Goal: Task Accomplishment & Management: Manage account settings

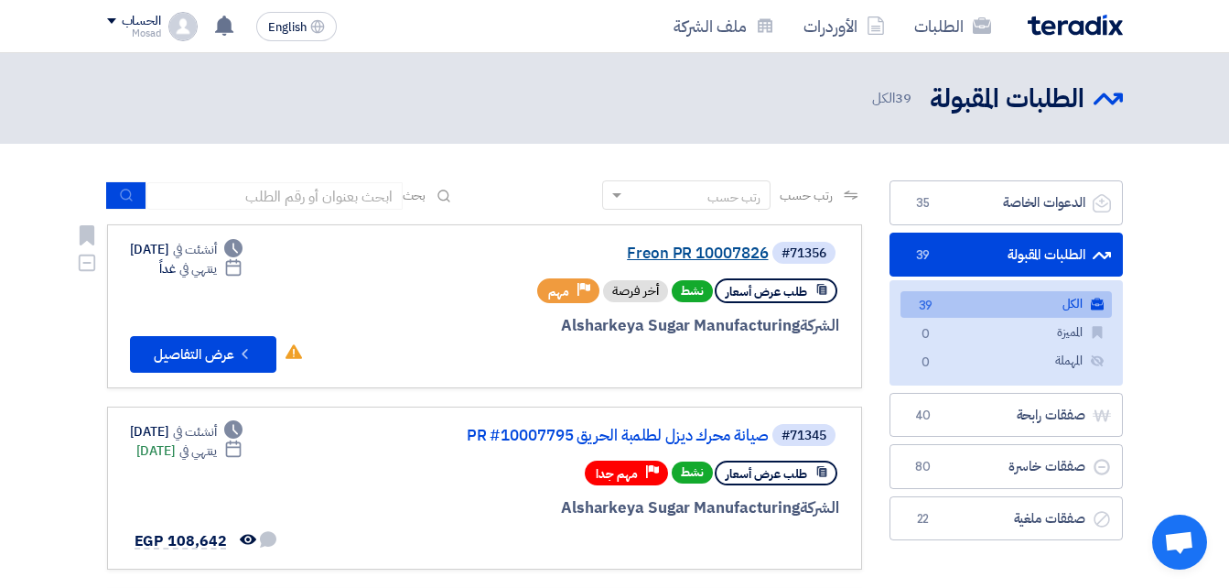
click at [661, 245] on link "Freon PR 10007826" at bounding box center [586, 253] width 366 height 16
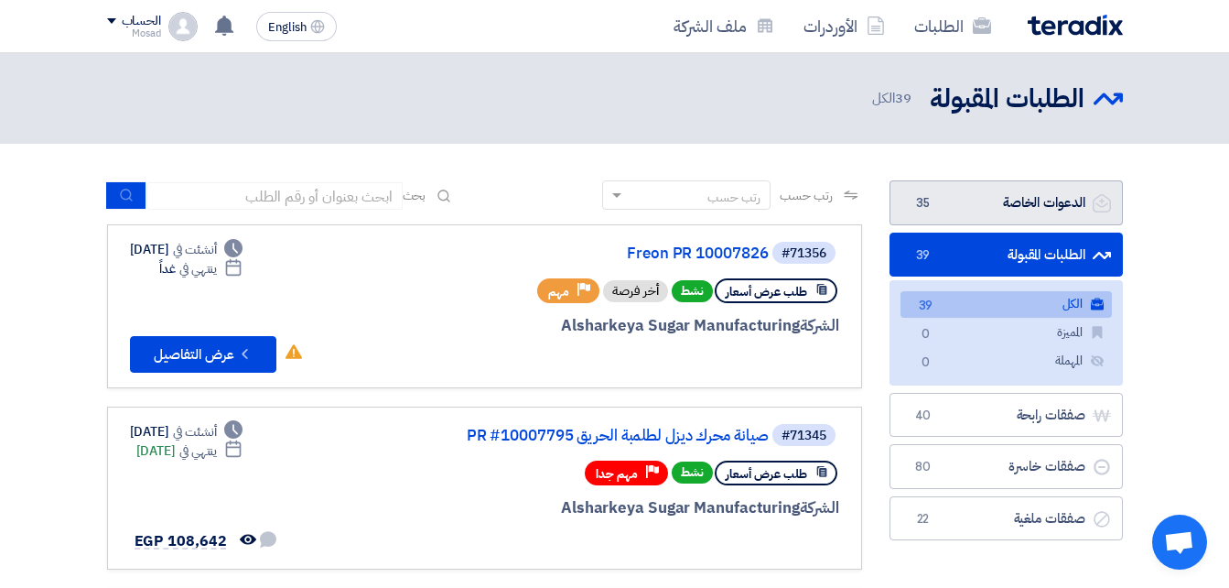
click at [1048, 204] on link "الدعوات الخاصة الدعوات الخاصة 35" at bounding box center [1006, 202] width 233 height 45
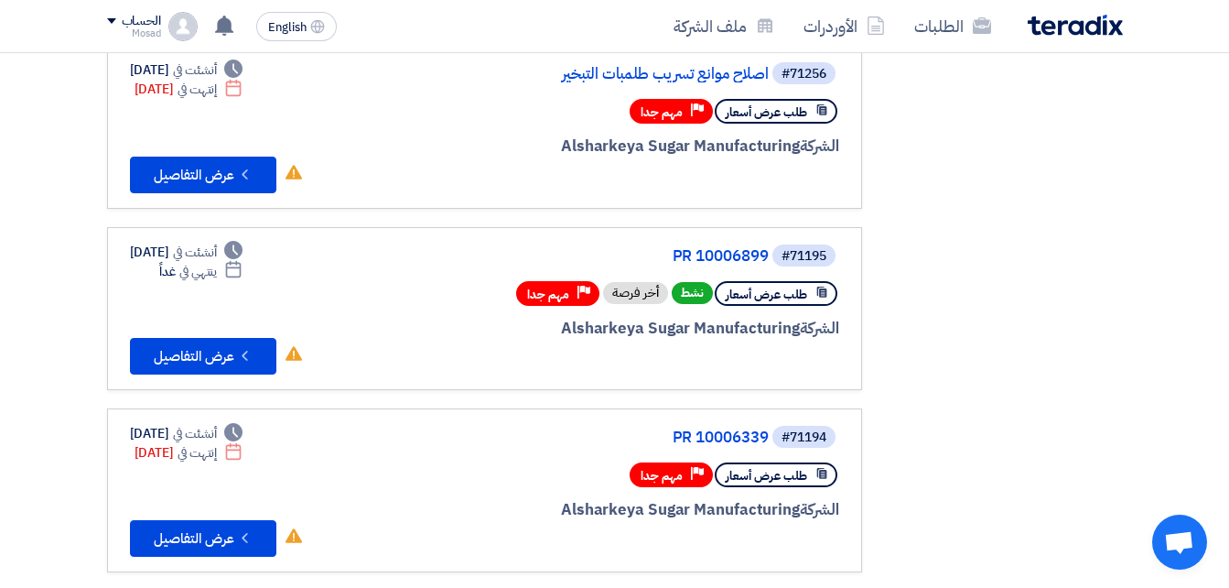
scroll to position [549, 0]
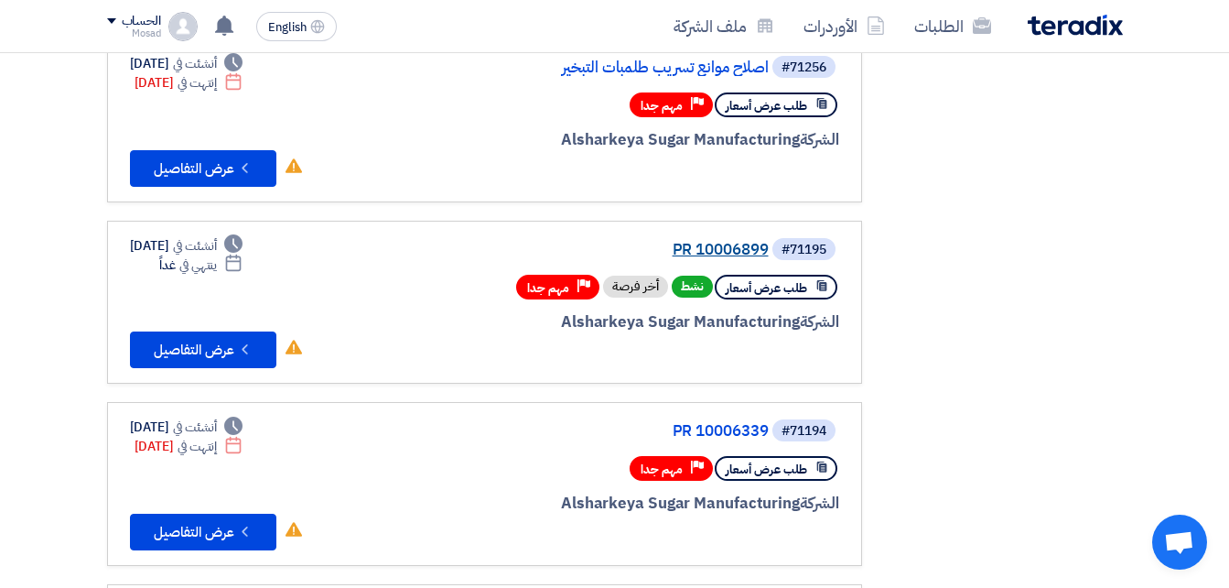
click at [747, 244] on link "PR 10006899" at bounding box center [586, 250] width 366 height 16
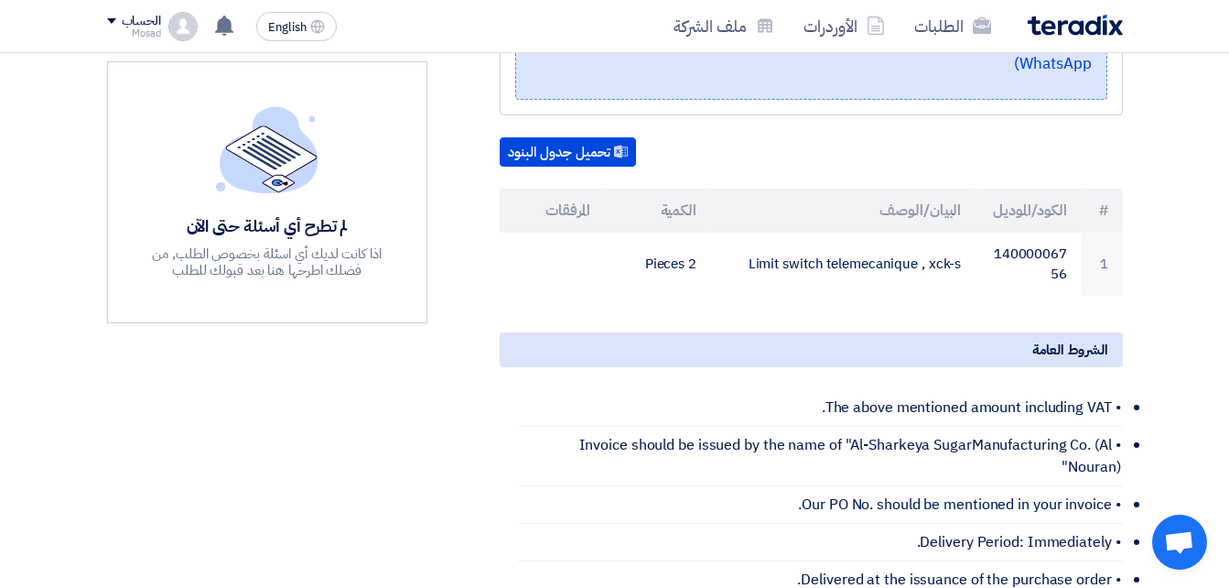
scroll to position [458, 0]
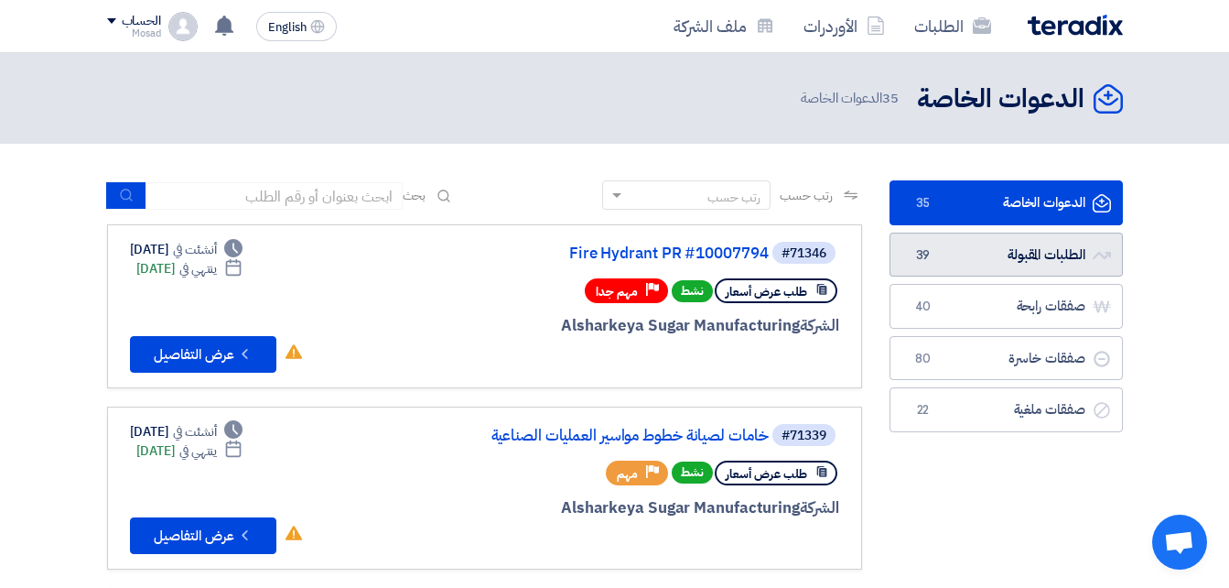
click at [968, 259] on link "الطلبات المقبولة الطلبات المقبولة 39" at bounding box center [1006, 254] width 233 height 45
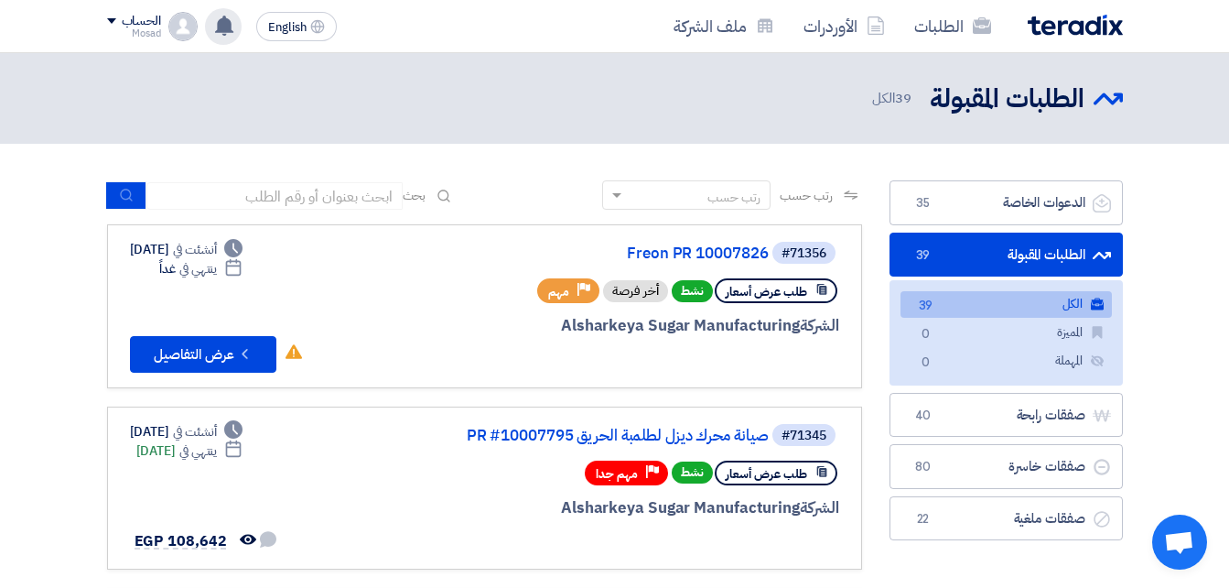
click at [227, 17] on icon at bounding box center [224, 26] width 20 height 20
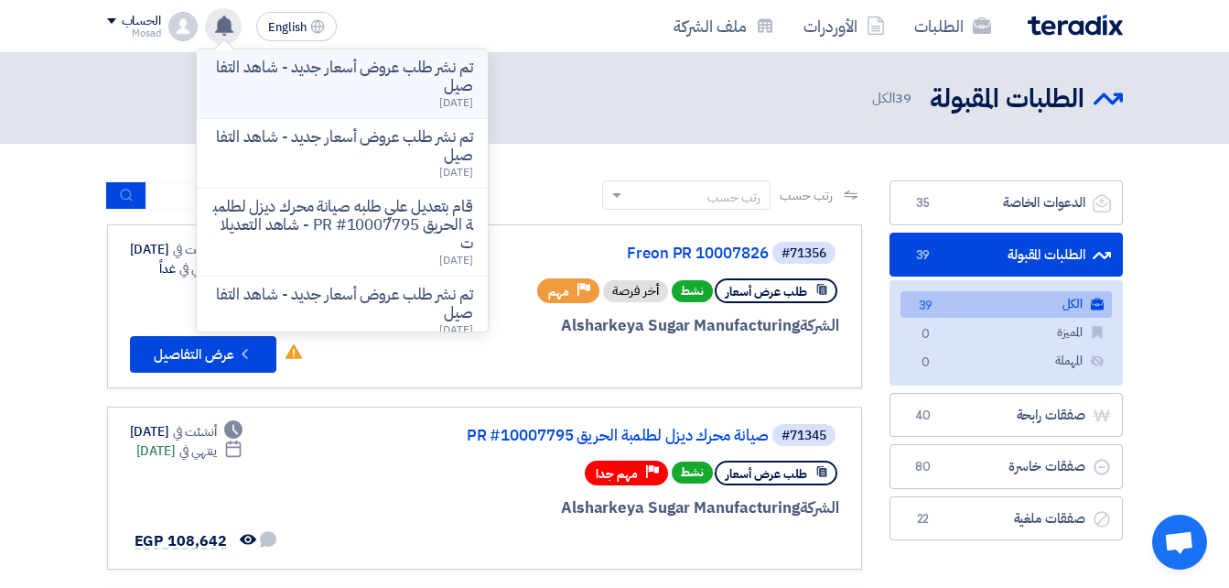
click at [383, 75] on p "تم نشر طلب عروض أسعار جديد - شاهد التفاصيل" at bounding box center [342, 77] width 262 height 37
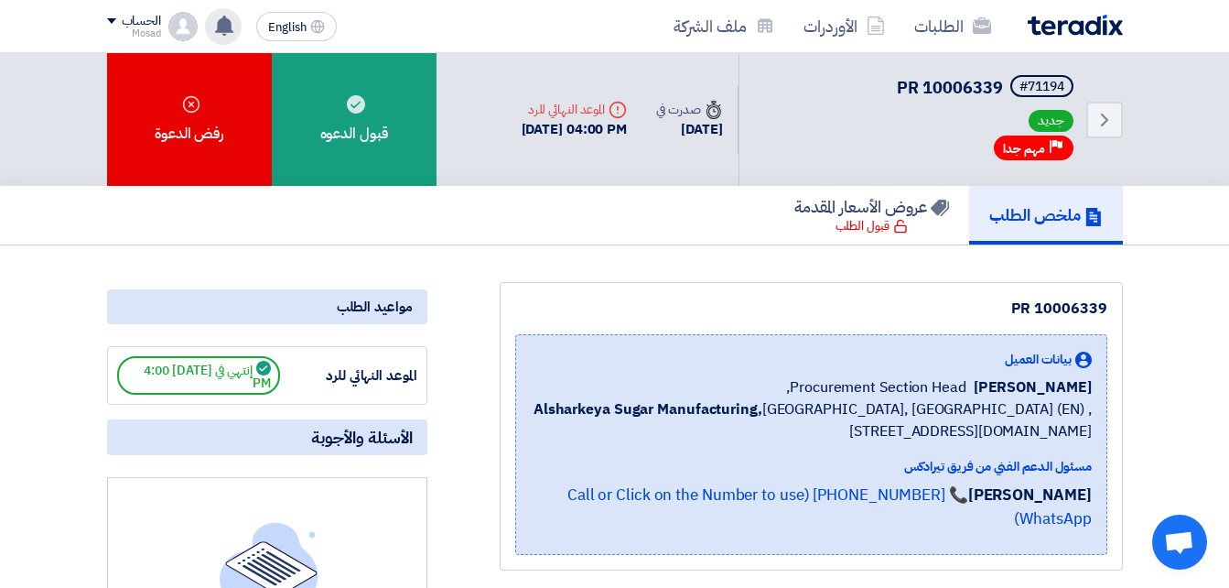
click at [228, 25] on use at bounding box center [224, 26] width 18 height 20
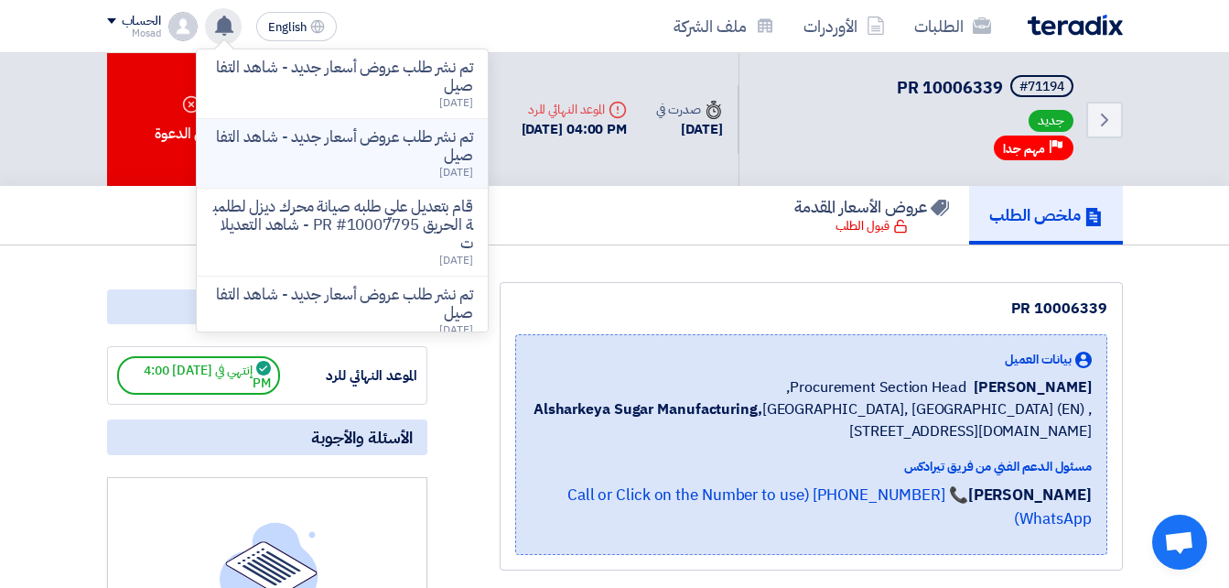
click at [346, 151] on p "تم نشر طلب عروض أسعار جديد - شاهد التفاصيل" at bounding box center [342, 146] width 262 height 37
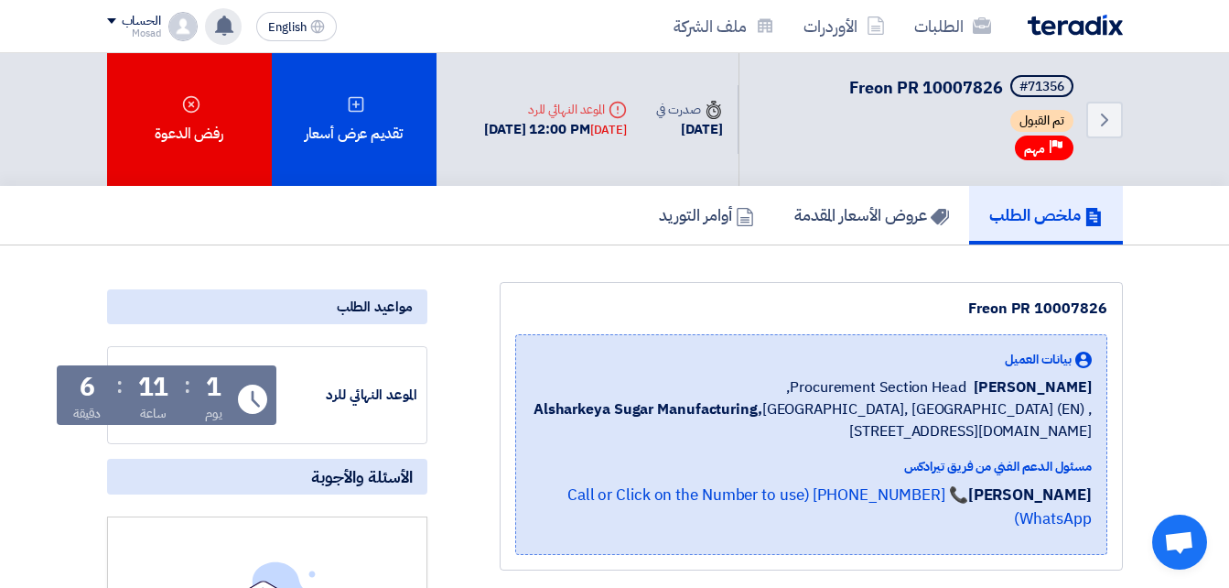
click at [219, 25] on use at bounding box center [224, 26] width 18 height 20
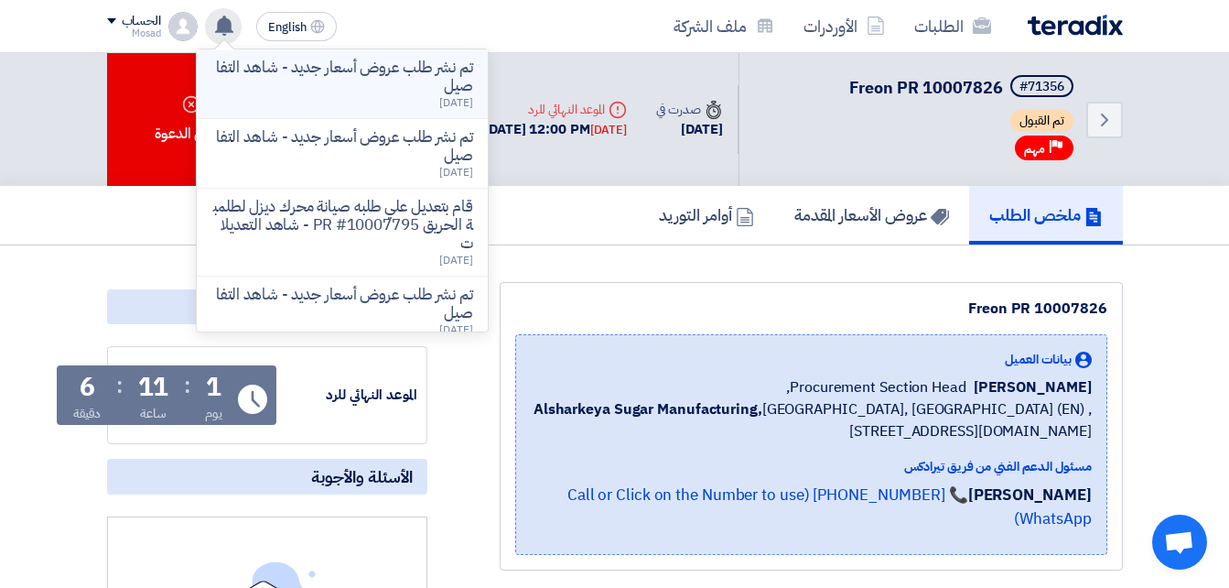
click at [387, 81] on p "تم نشر طلب عروض أسعار جديد - شاهد التفاصيل" at bounding box center [342, 77] width 262 height 37
